Goal: Task Accomplishment & Management: Use online tool/utility

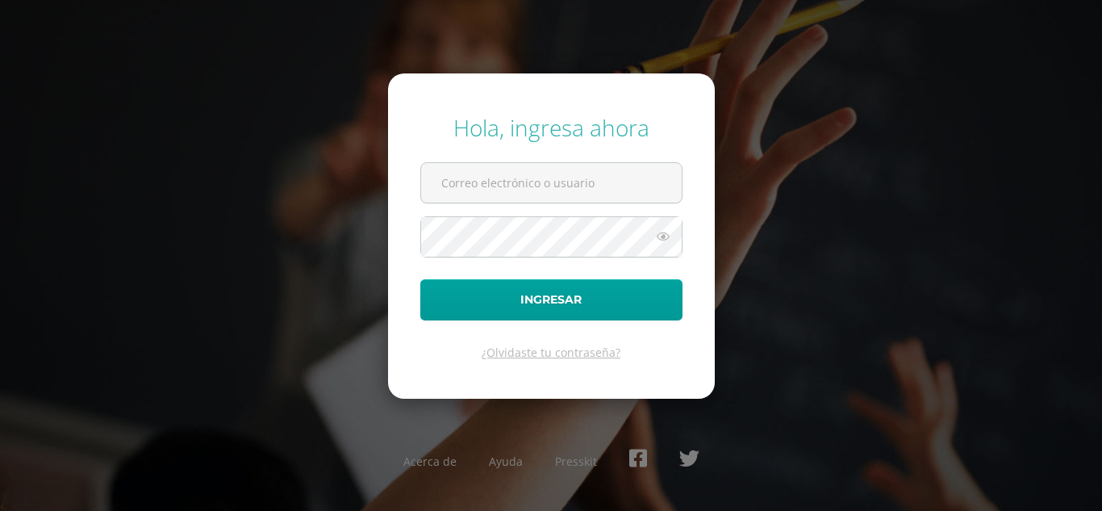
type input "[EMAIL_ADDRESS][DOMAIN_NAME]"
click at [420, 279] on button "Ingresar" at bounding box center [551, 299] width 262 height 41
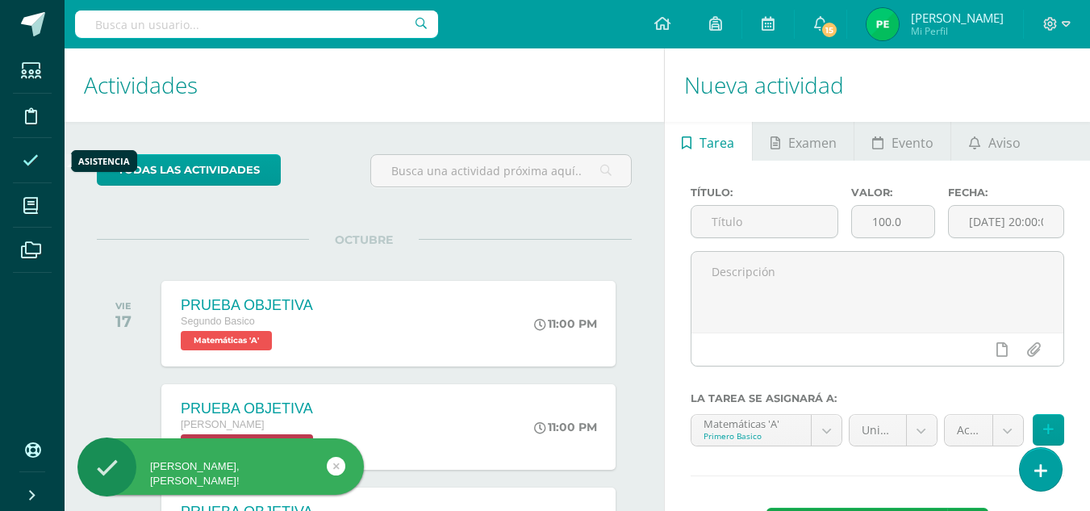
click at [29, 160] on icon at bounding box center [31, 160] width 16 height 16
